Goal: Navigation & Orientation: Go to known website

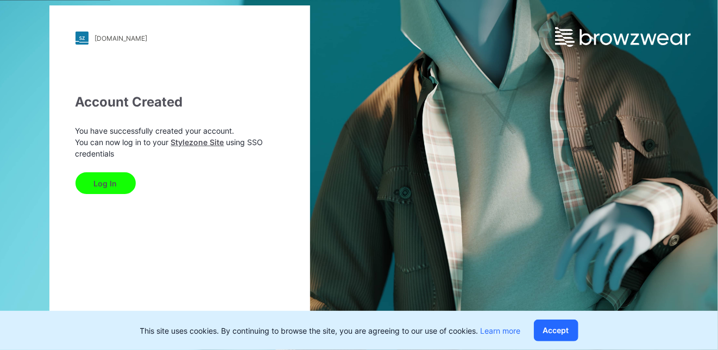
click at [112, 186] on button "Log In" at bounding box center [106, 183] width 60 height 22
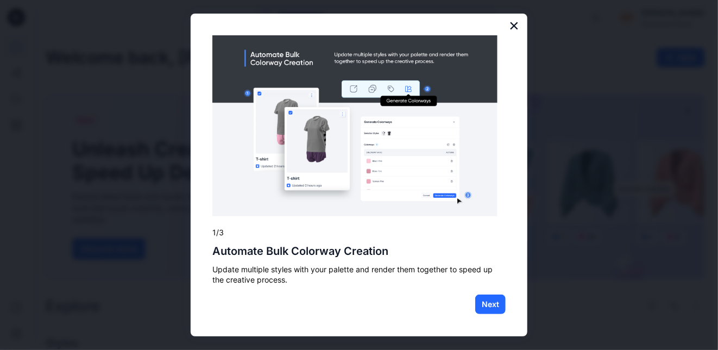
click at [518, 25] on button "×" at bounding box center [514, 25] width 10 height 17
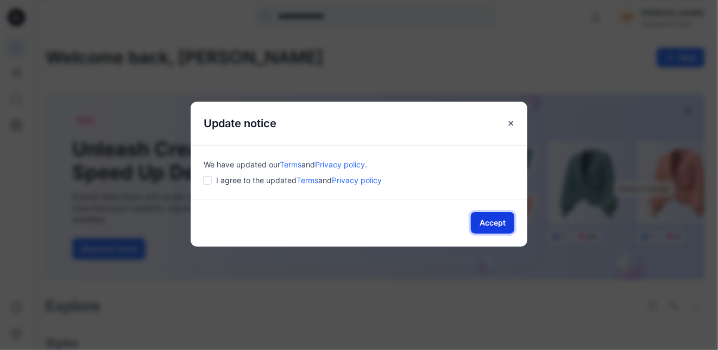
click at [498, 218] on button "Accept" at bounding box center [492, 223] width 43 height 22
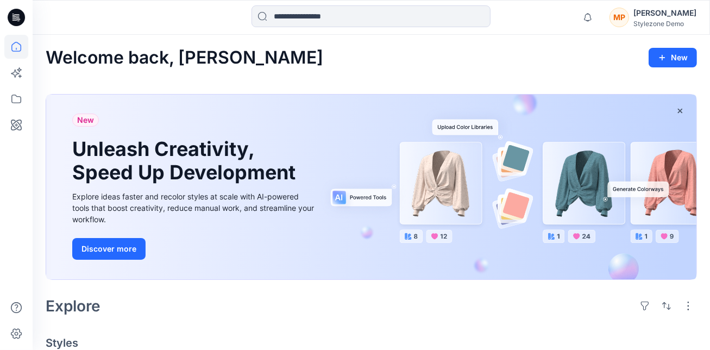
click at [613, 67] on div "Welcome back, Meredith New" at bounding box center [372, 58] width 652 height 20
